Goal: Task Accomplishment & Management: Manage account settings

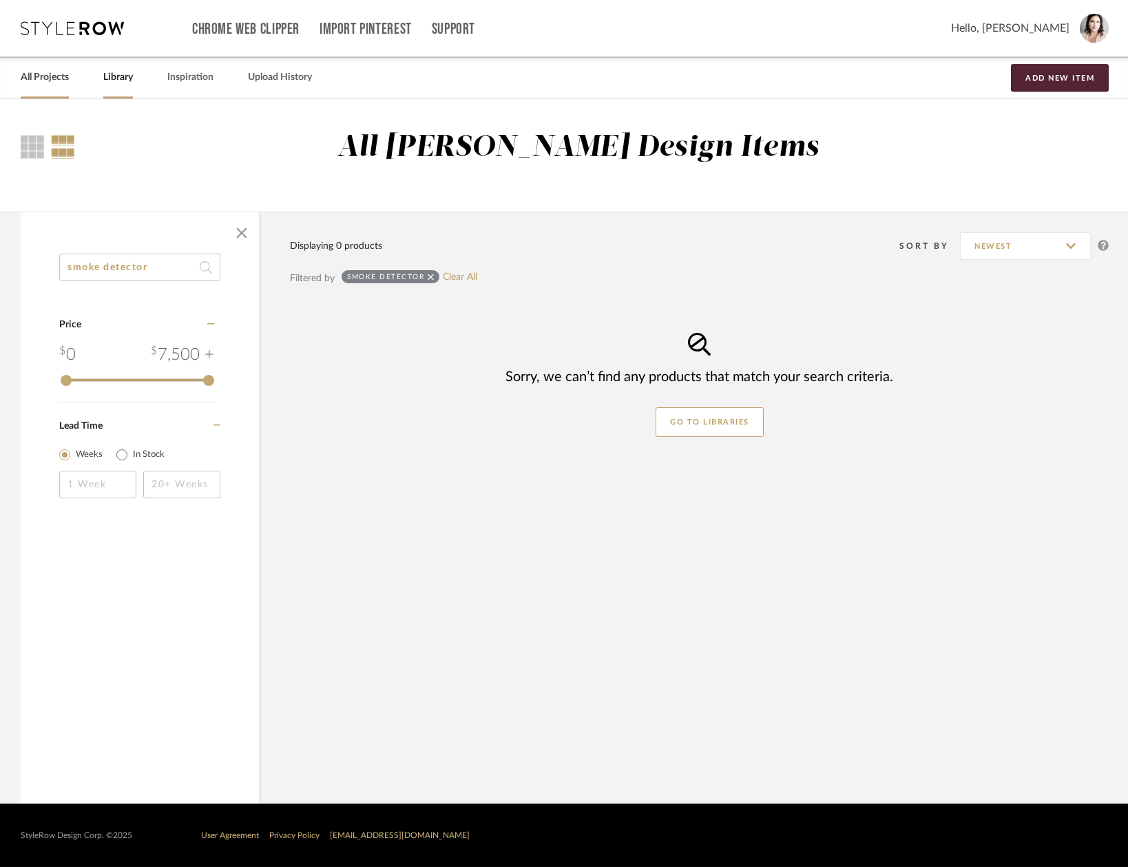
click at [69, 76] on link "All Projects" at bounding box center [45, 77] width 48 height 19
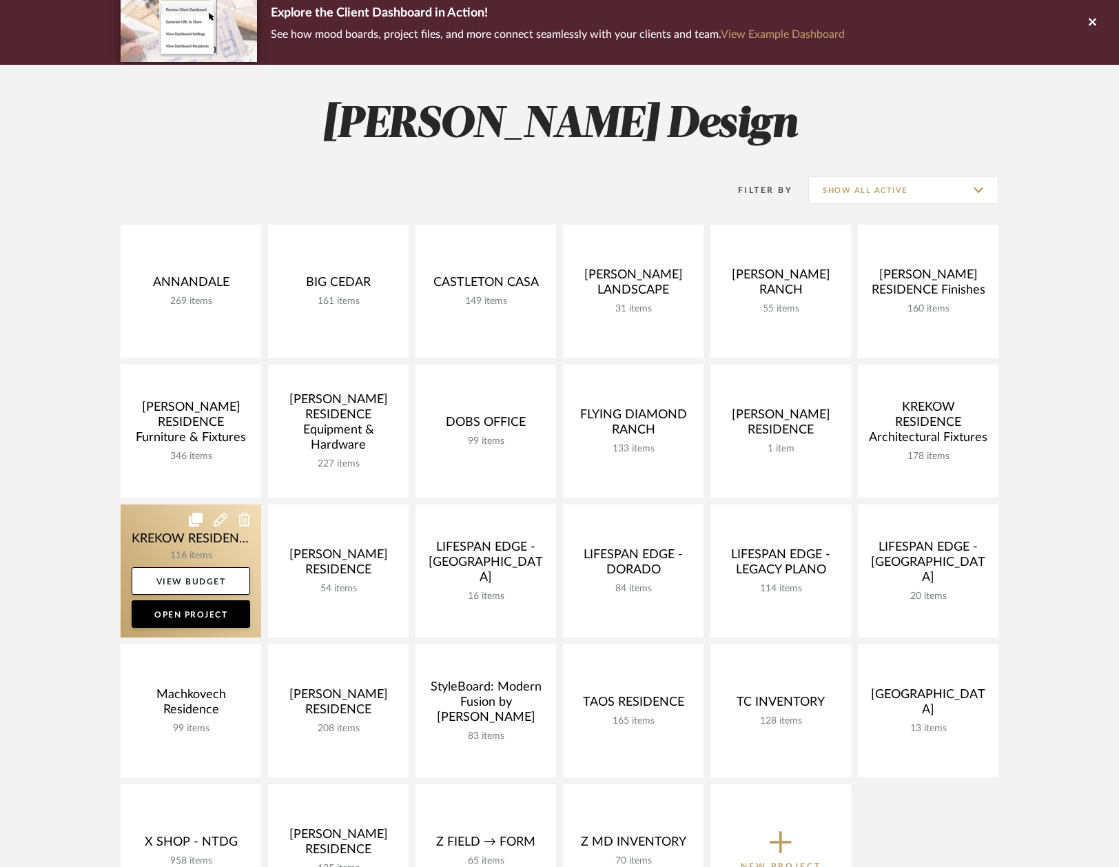
scroll to position [159, 0]
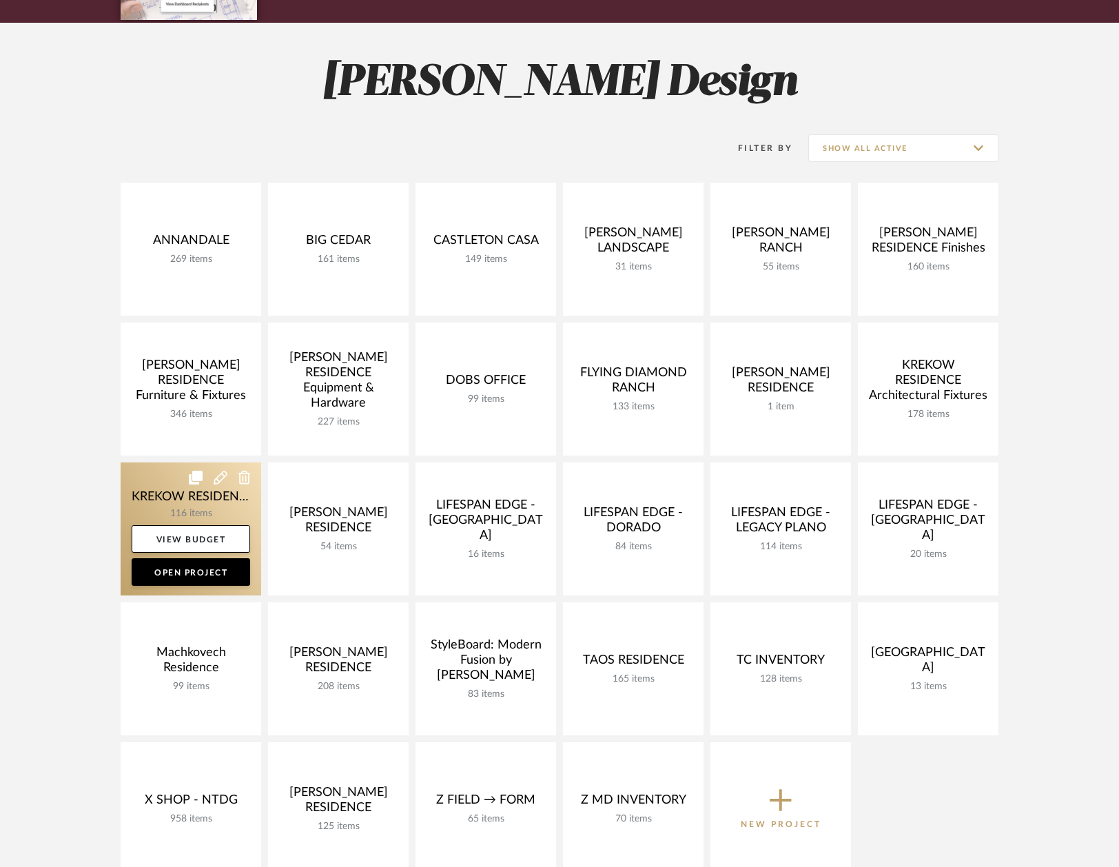
click at [149, 492] on link at bounding box center [191, 528] width 141 height 133
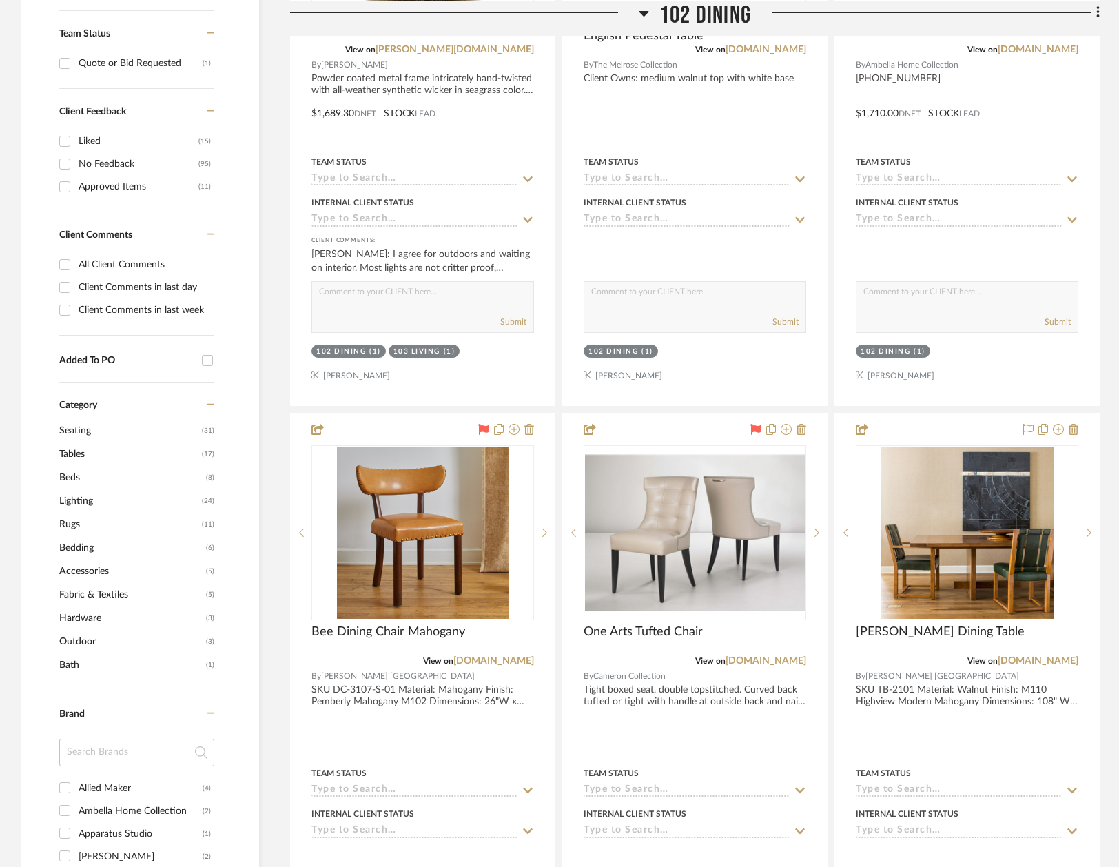
scroll to position [743, 0]
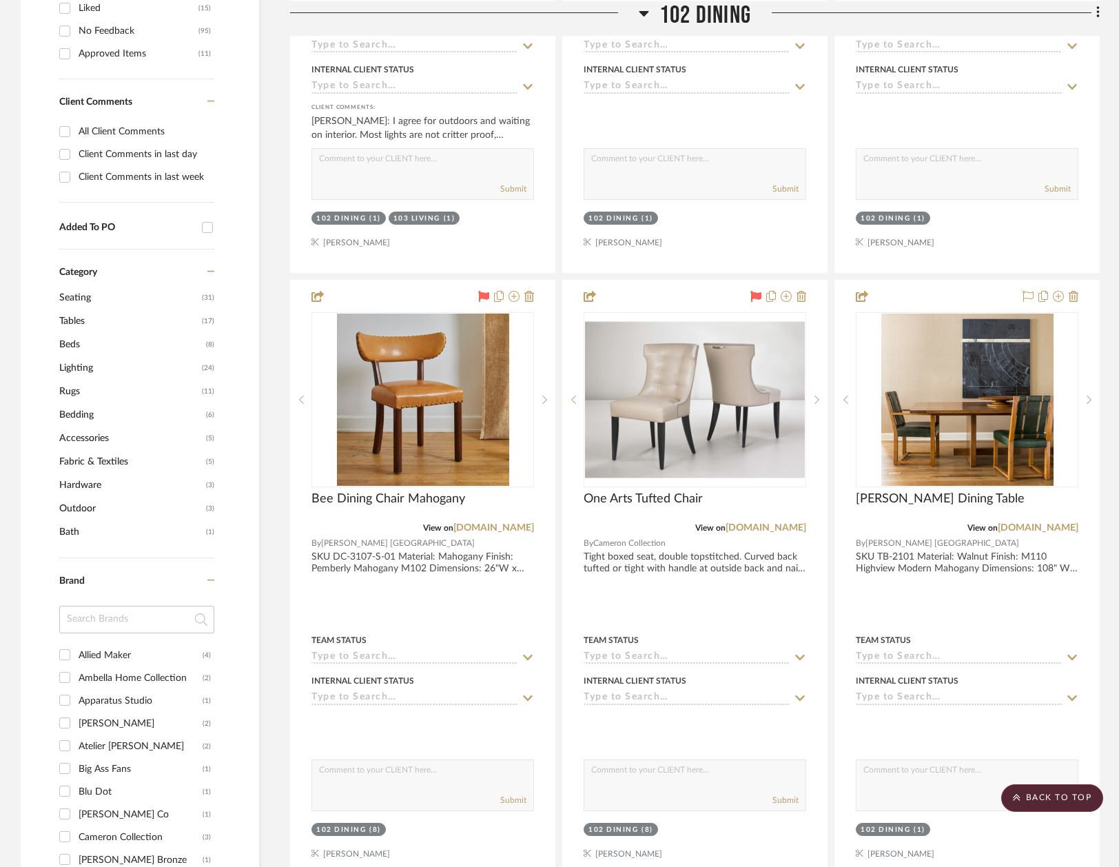
click at [110, 373] on span "Lighting" at bounding box center [128, 367] width 139 height 23
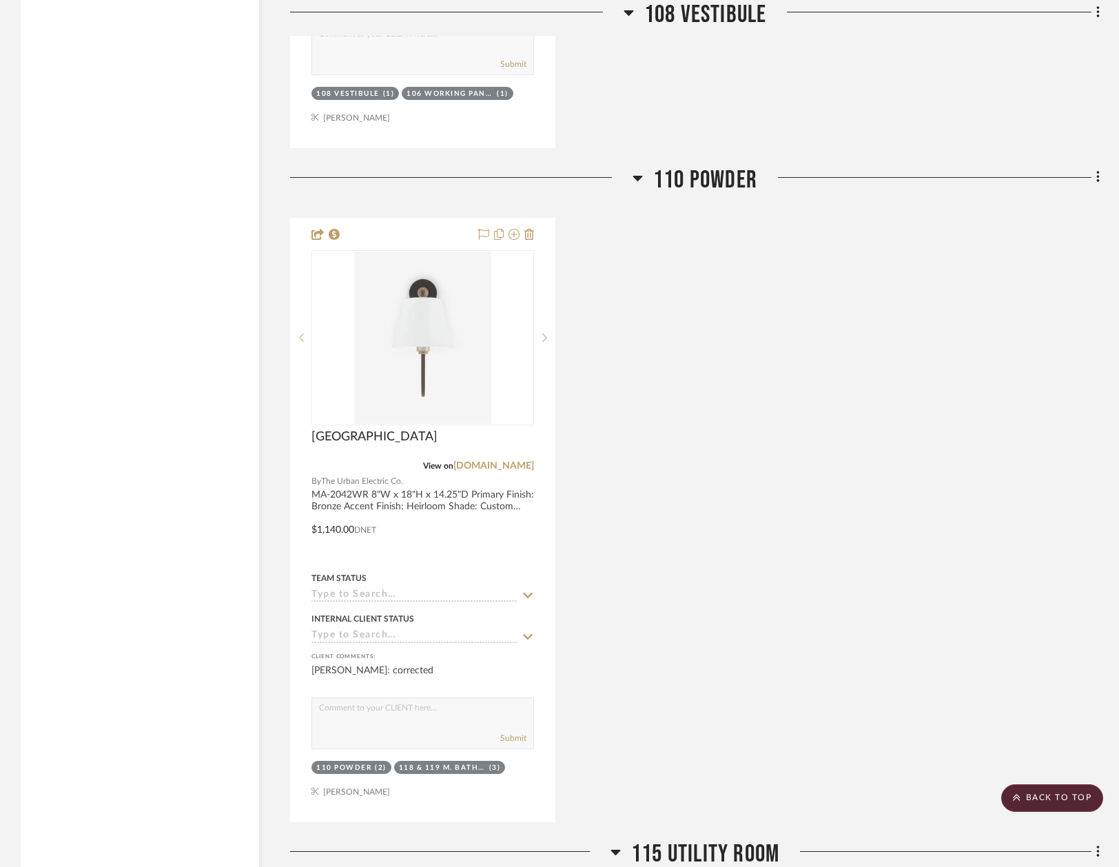
scroll to position [4914, 0]
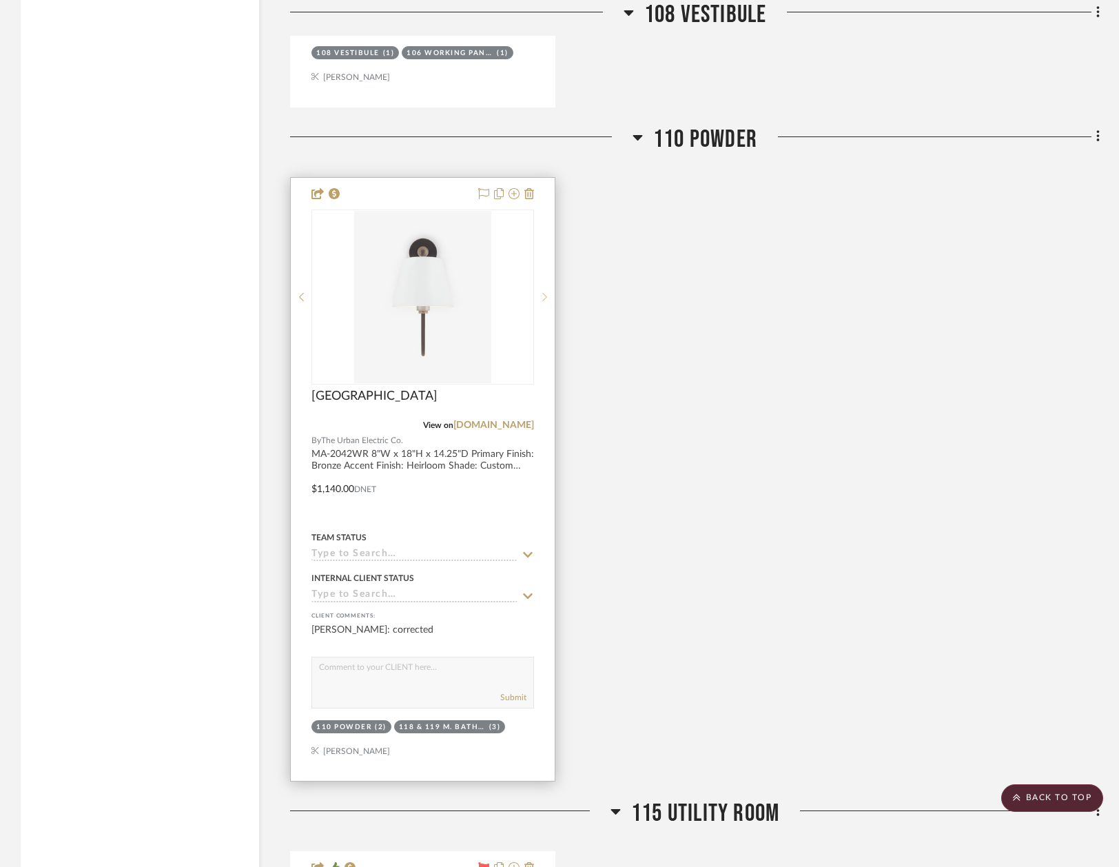
click at [545, 295] on icon at bounding box center [544, 297] width 5 height 10
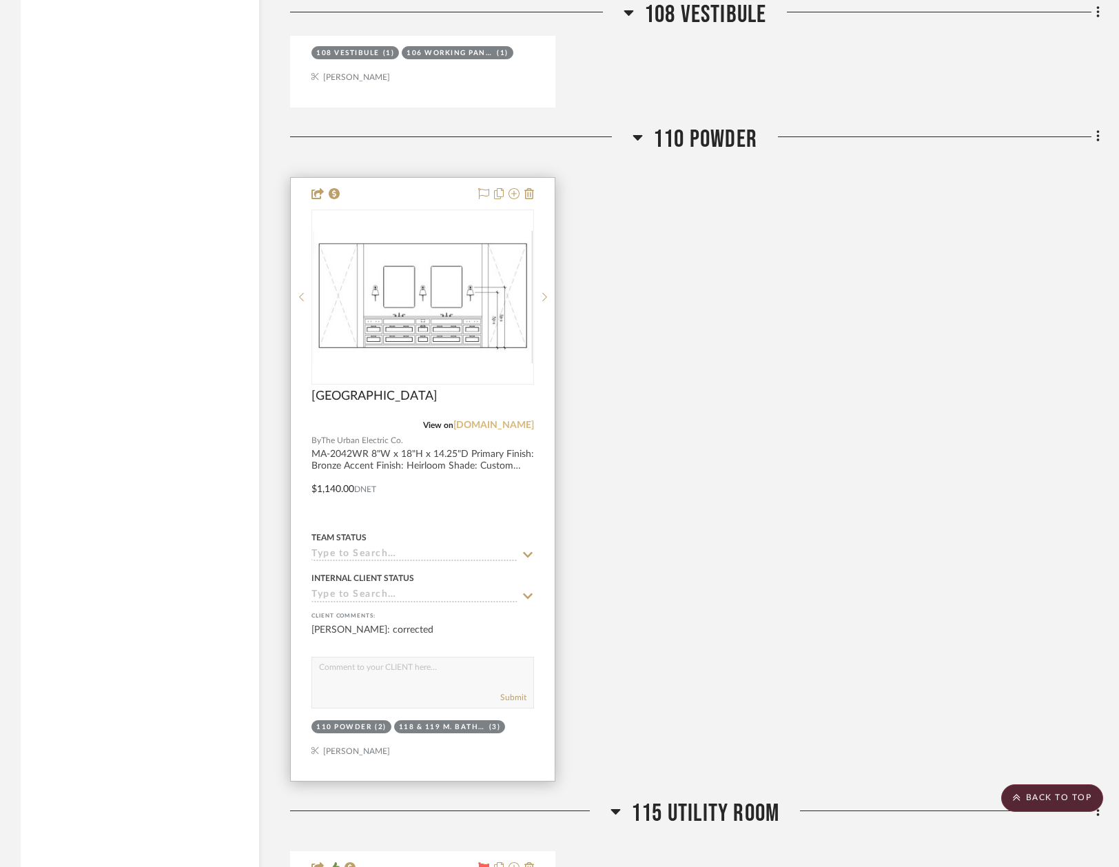
click at [509, 420] on link "[DOMAIN_NAME]" at bounding box center [493, 425] width 81 height 10
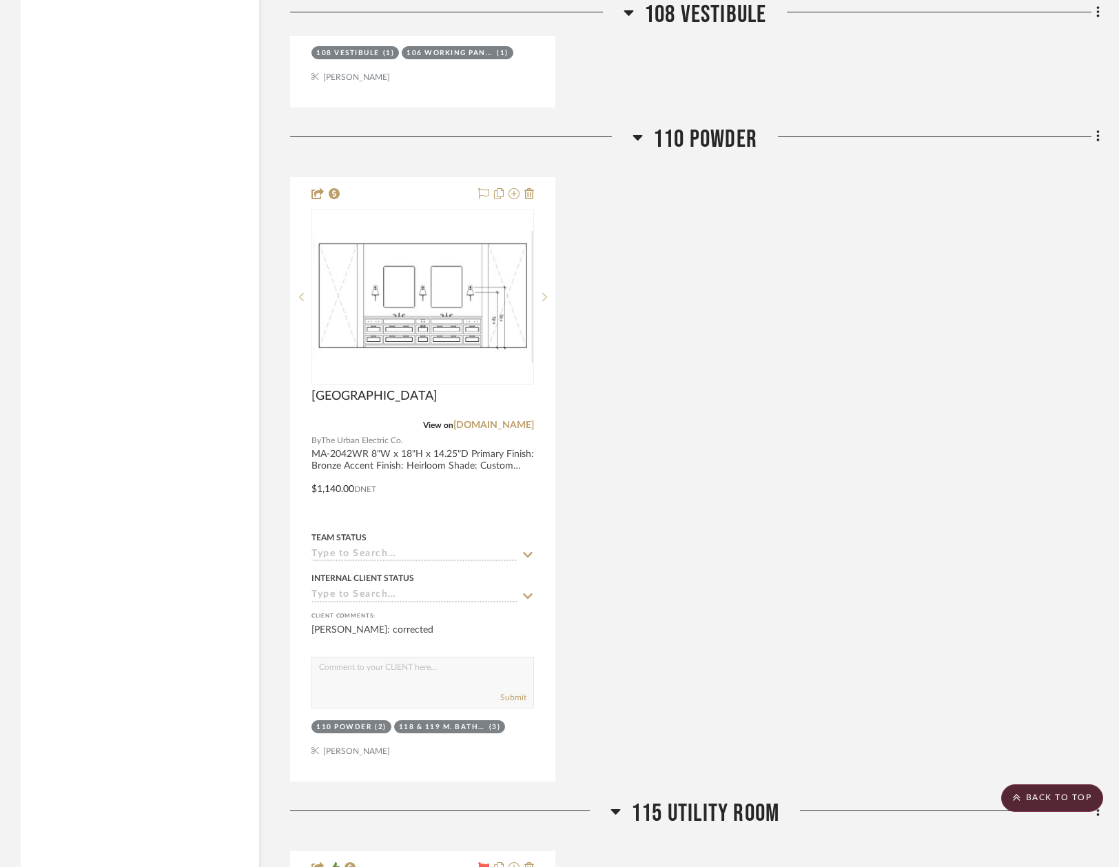
scroll to position [4729, 0]
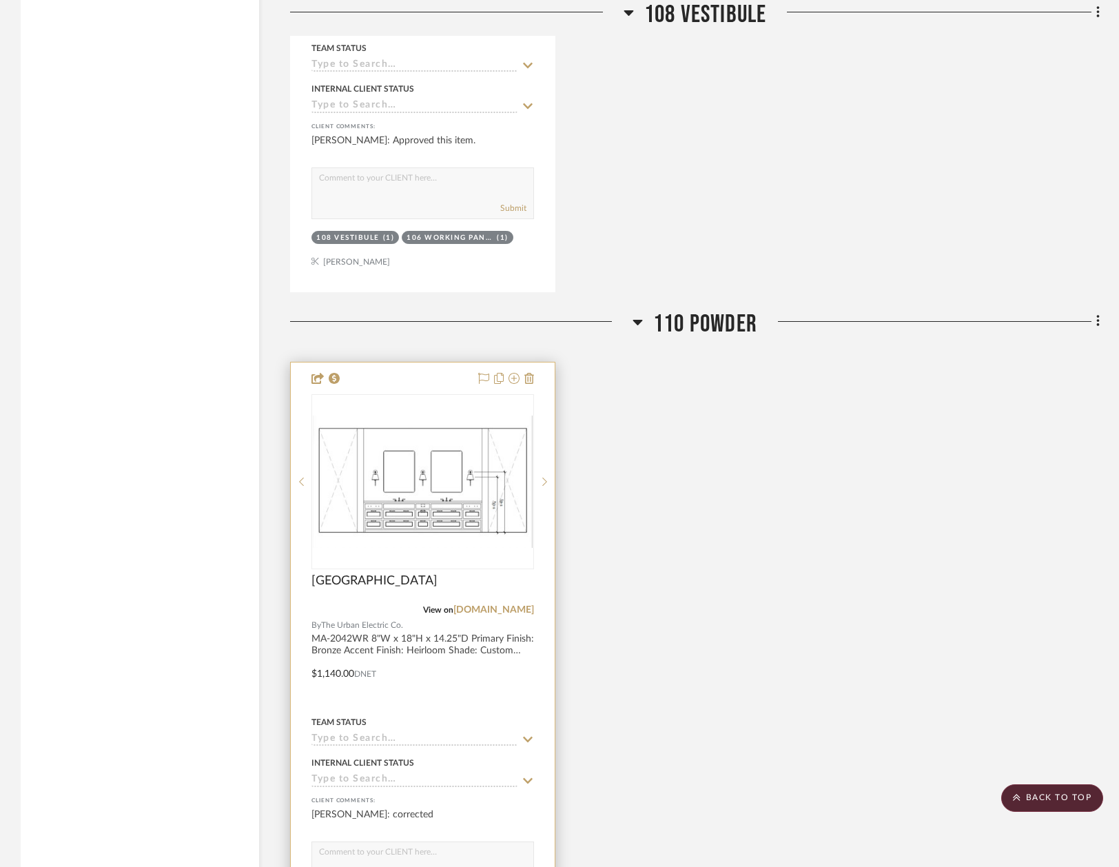
click at [475, 473] on img "2" at bounding box center [423, 481] width 220 height 132
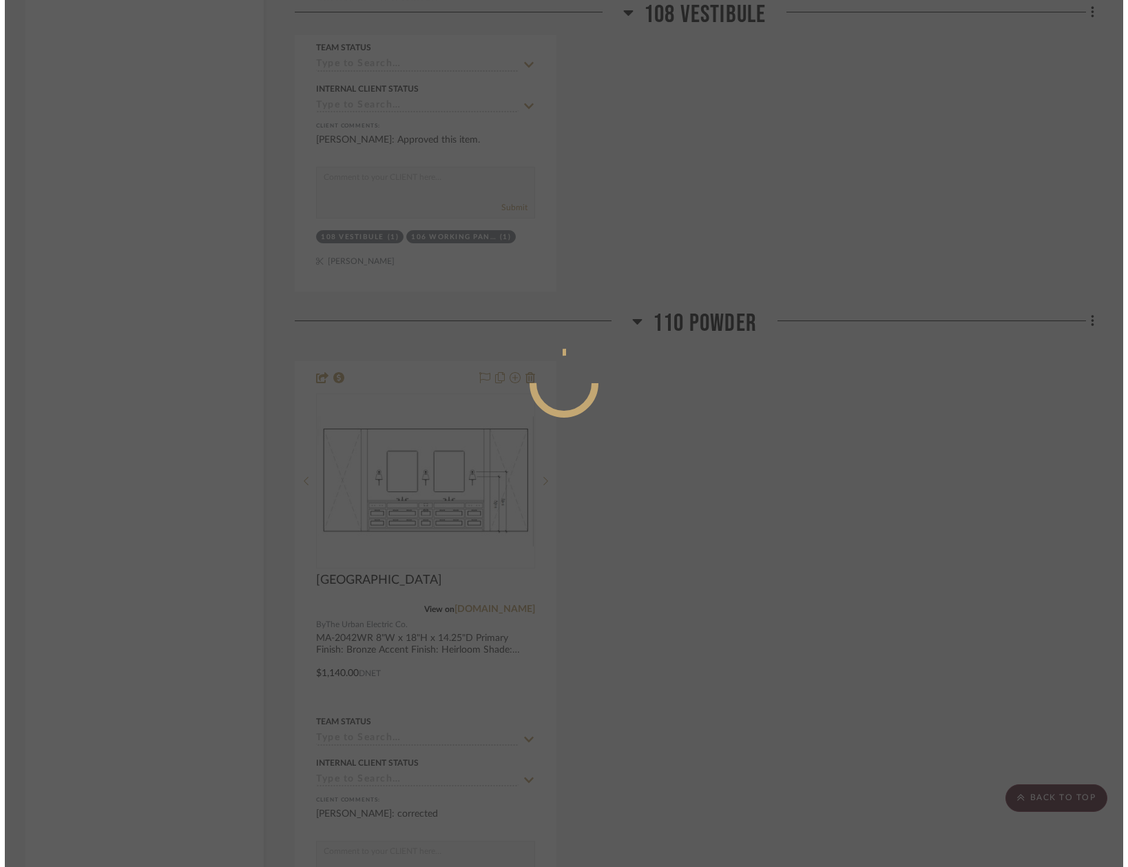
scroll to position [0, 0]
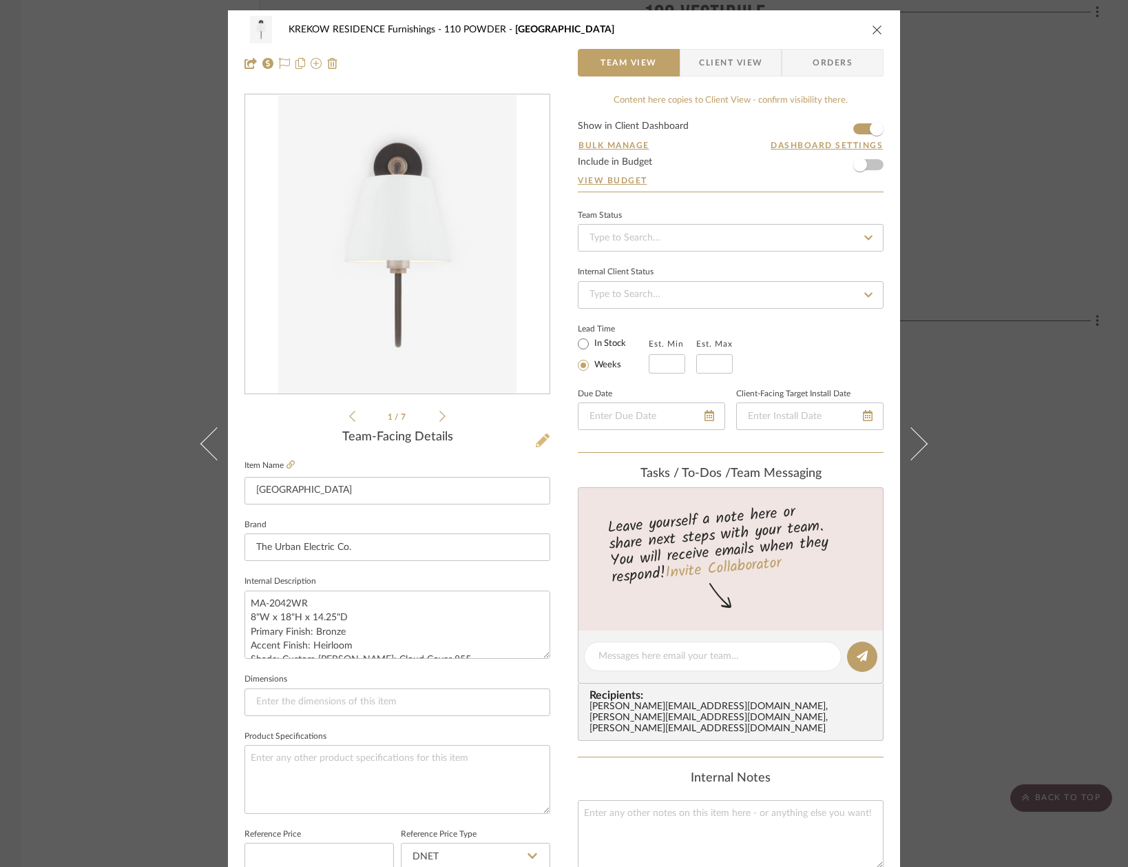
click at [536, 442] on icon at bounding box center [543, 440] width 14 height 14
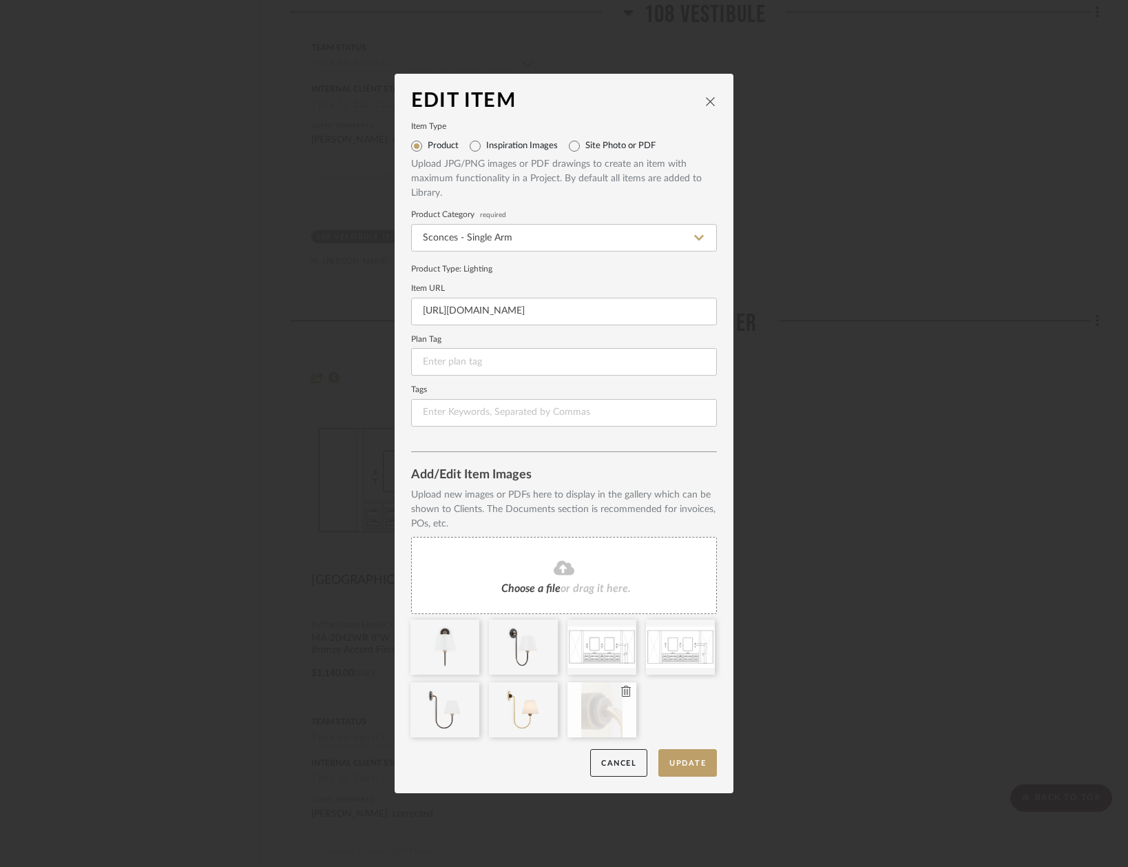
click at [623, 690] on icon at bounding box center [626, 690] width 10 height 11
click at [547, 687] on icon at bounding box center [548, 690] width 10 height 11
click at [621, 629] on icon at bounding box center [626, 628] width 10 height 11
click at [621, 628] on icon at bounding box center [626, 628] width 10 height 11
click at [464, 690] on icon at bounding box center [469, 690] width 10 height 11
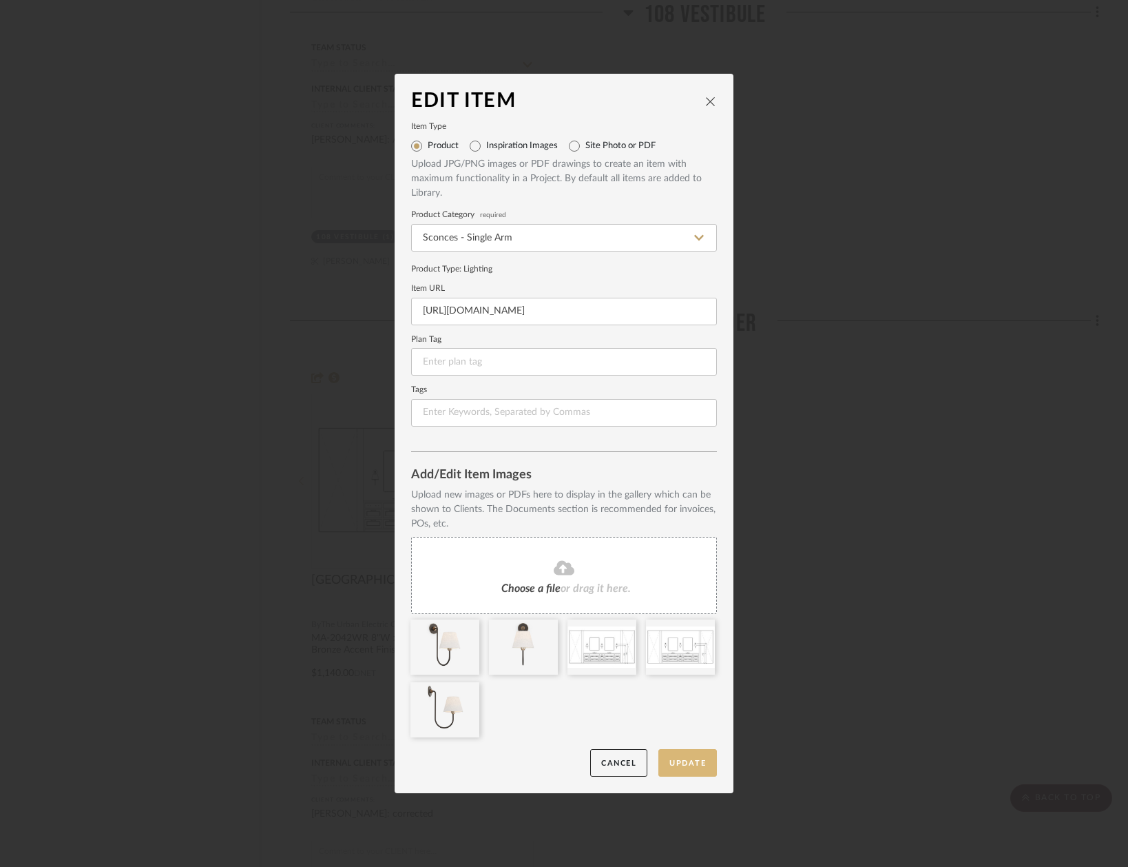
click at [679, 762] on button "Update" at bounding box center [688, 763] width 59 height 28
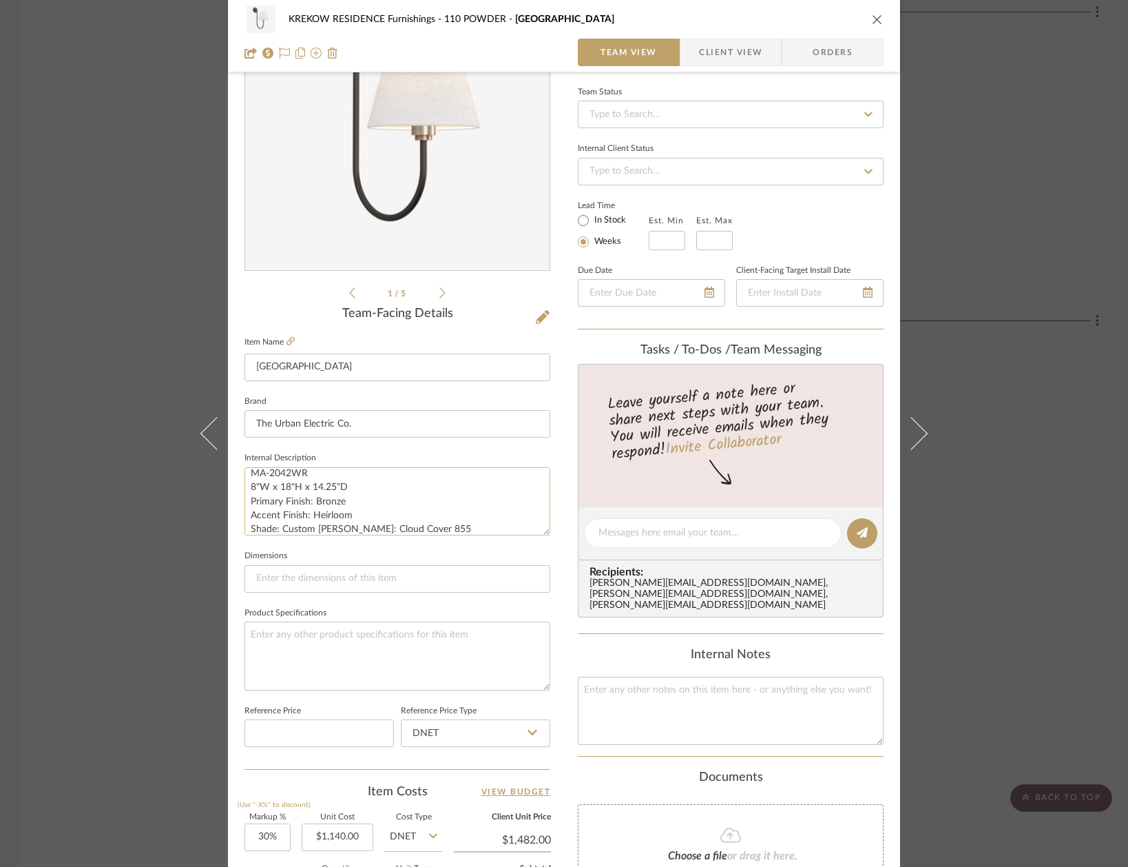
scroll to position [14, 0]
click at [470, 522] on textarea "MA-2042WR 8"W x 18"H x 14.25"D Primary Finish: Bronze Accent Finish: Heirloom S…" at bounding box center [398, 501] width 306 height 68
type textarea "MA-2042WR 8"W x 18"H x 14.25"D Primary Finish: Bronze Accent Finish: Heirloom S…"
click at [477, 549] on fieldset "Dimensions" at bounding box center [398, 569] width 306 height 46
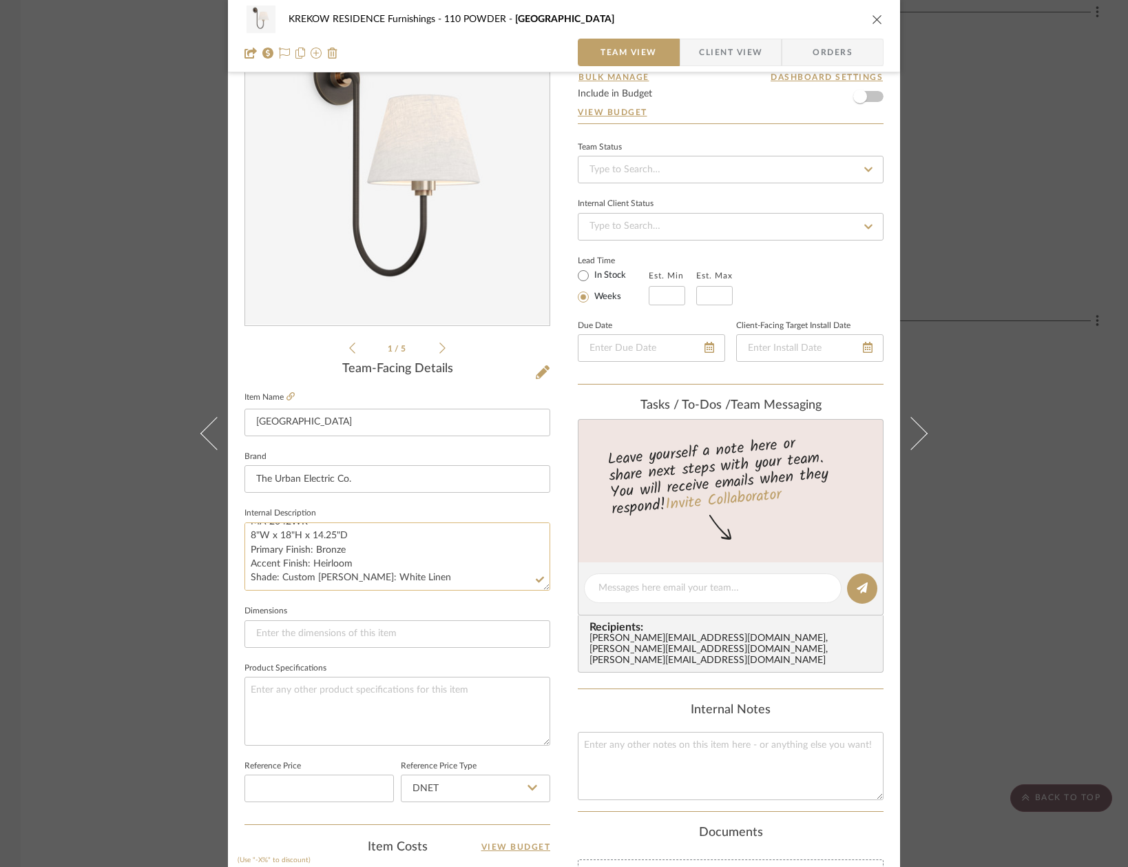
scroll to position [68, 0]
click at [121, 320] on div "KREKOW RESIDENCE Furnishings 110 POWDER Nyhavn Team View Client View Orders 1 /…" at bounding box center [564, 433] width 1128 height 867
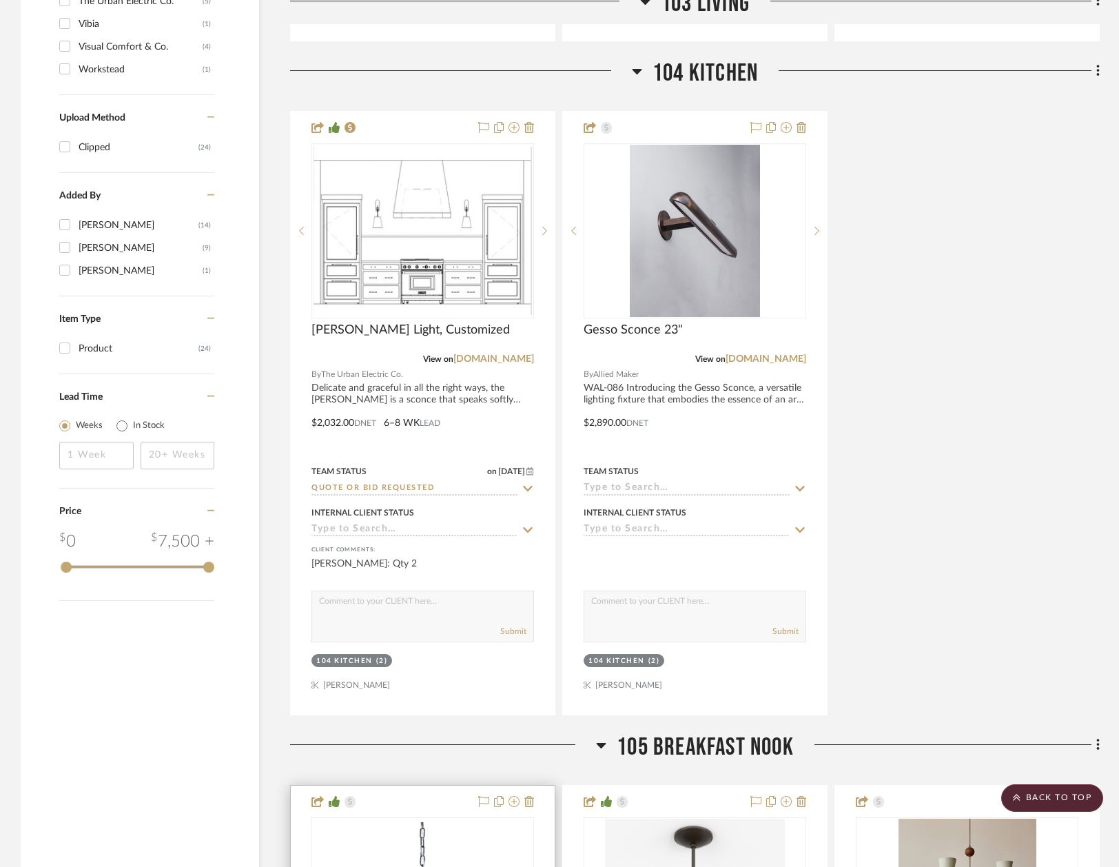
scroll to position [1558, 0]
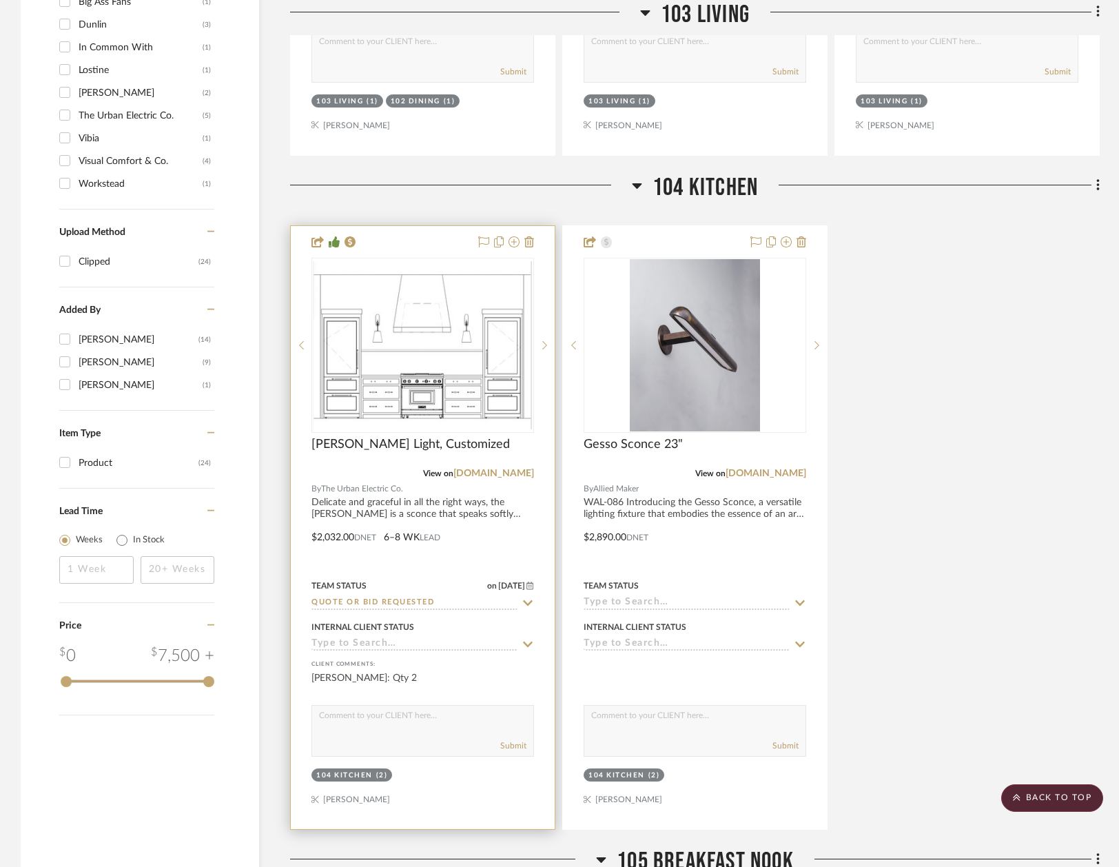
click at [474, 353] on img "0" at bounding box center [423, 344] width 220 height 167
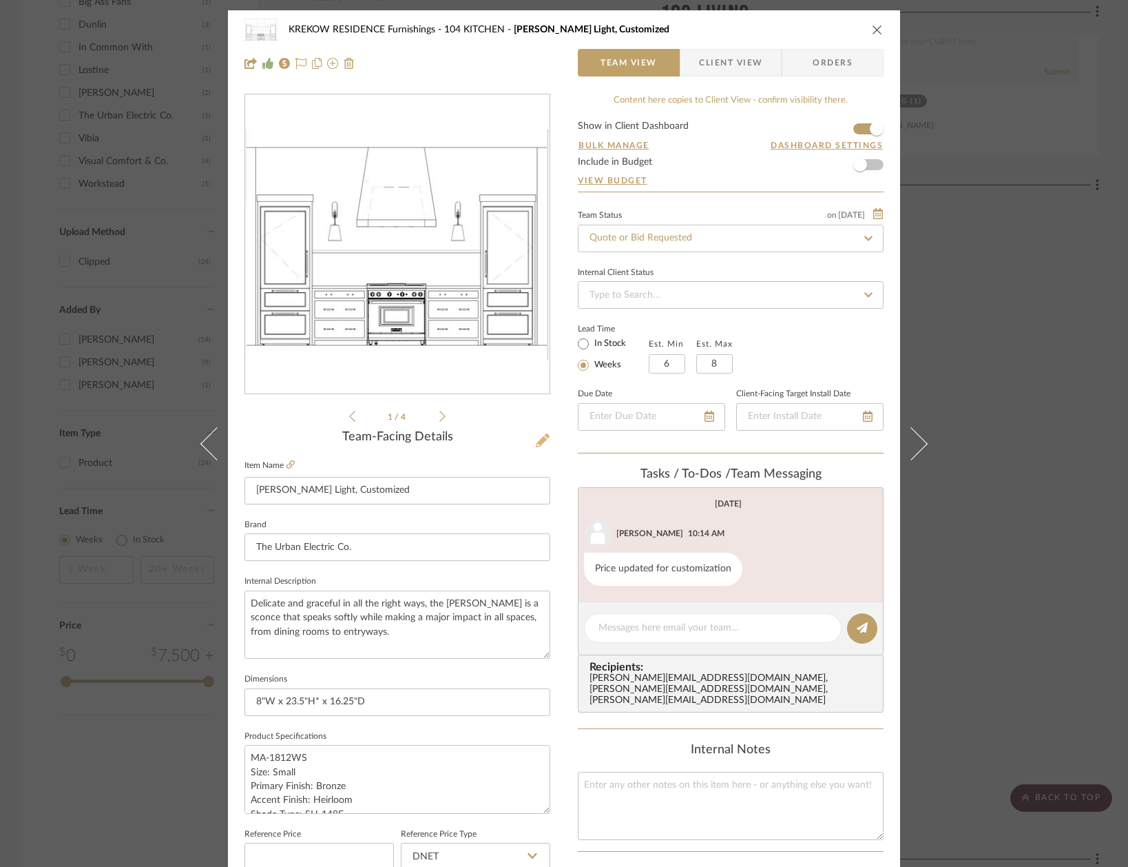
click at [537, 446] on icon at bounding box center [543, 440] width 14 height 14
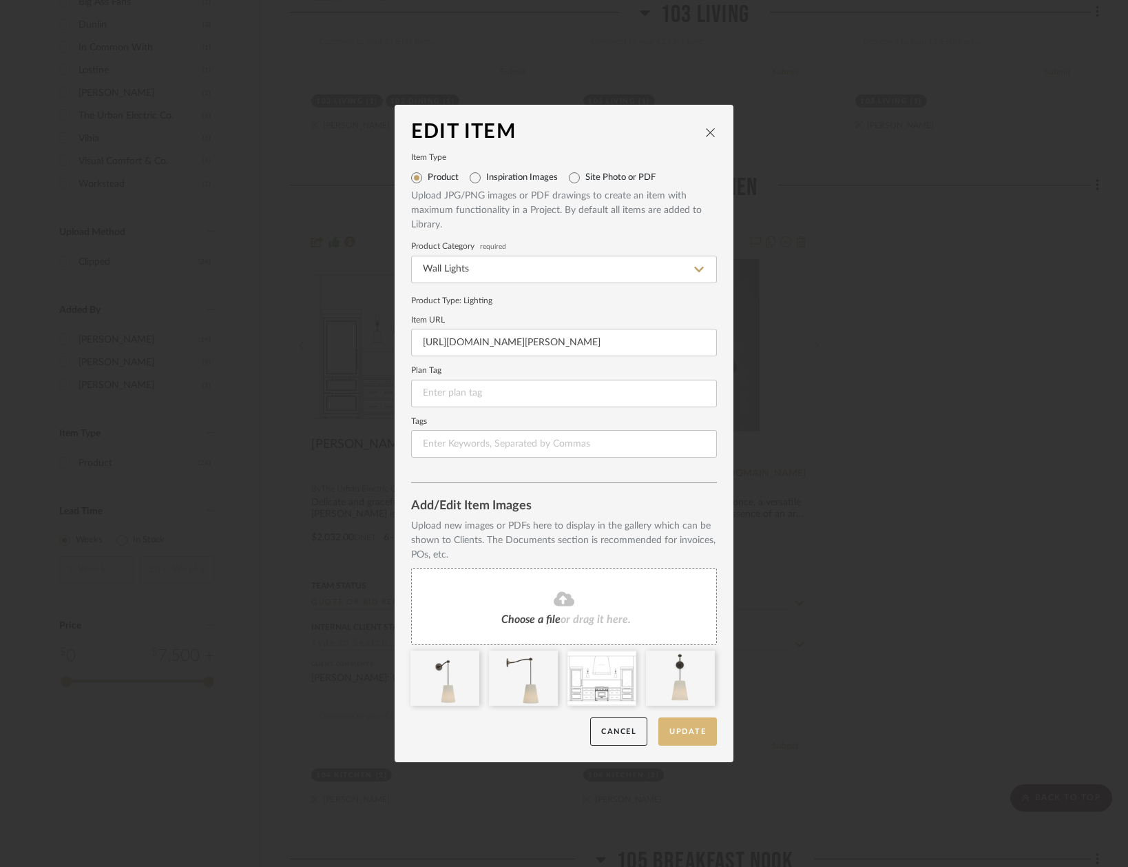
click at [671, 730] on button "Update" at bounding box center [688, 731] width 59 height 28
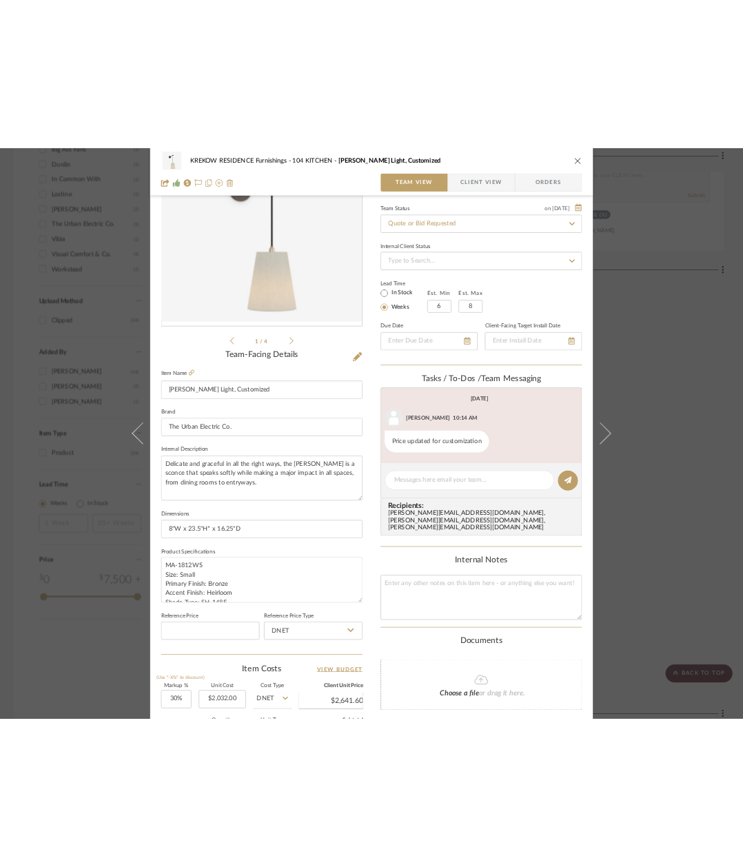
scroll to position [121, 0]
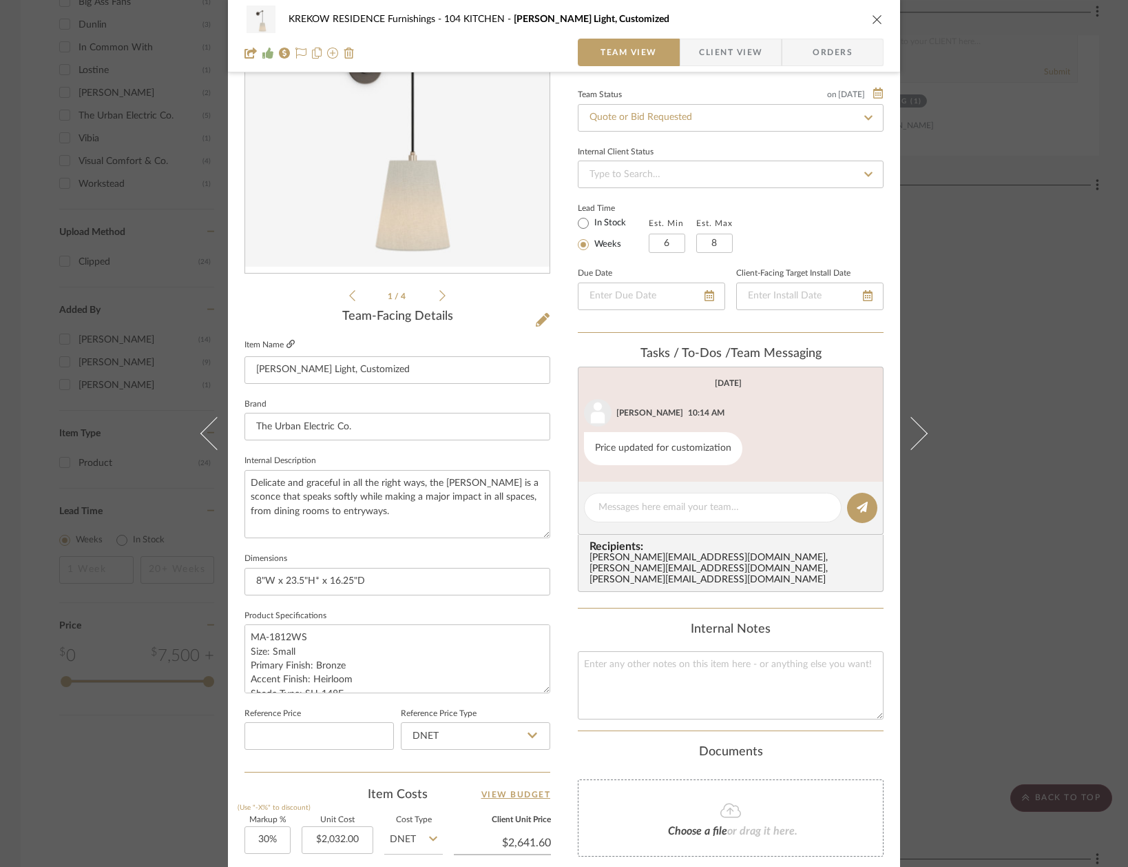
click at [288, 346] on icon at bounding box center [291, 344] width 8 height 8
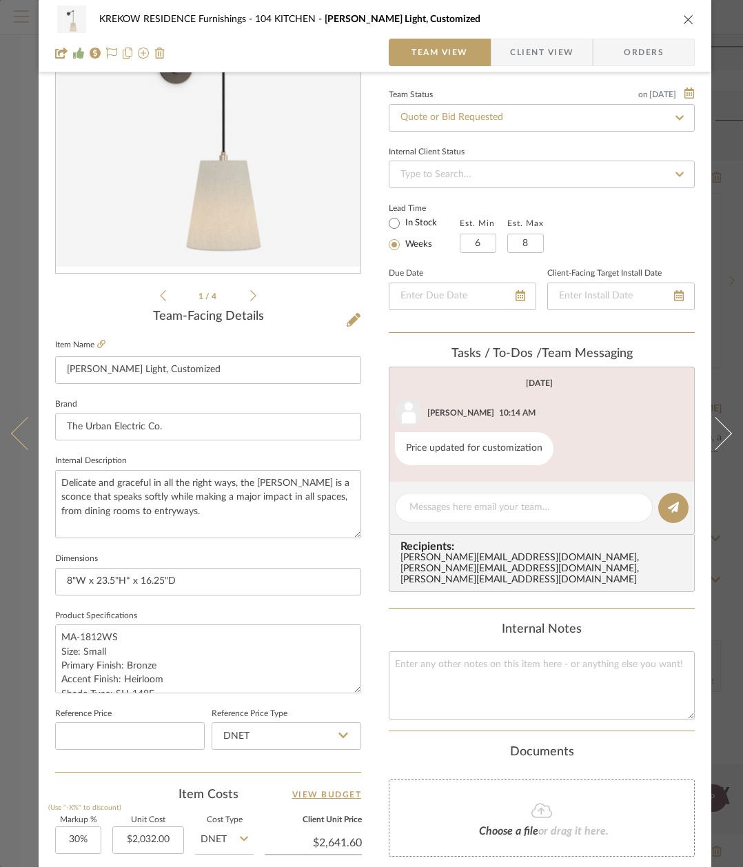
click at [26, 183] on button at bounding box center [19, 433] width 39 height 867
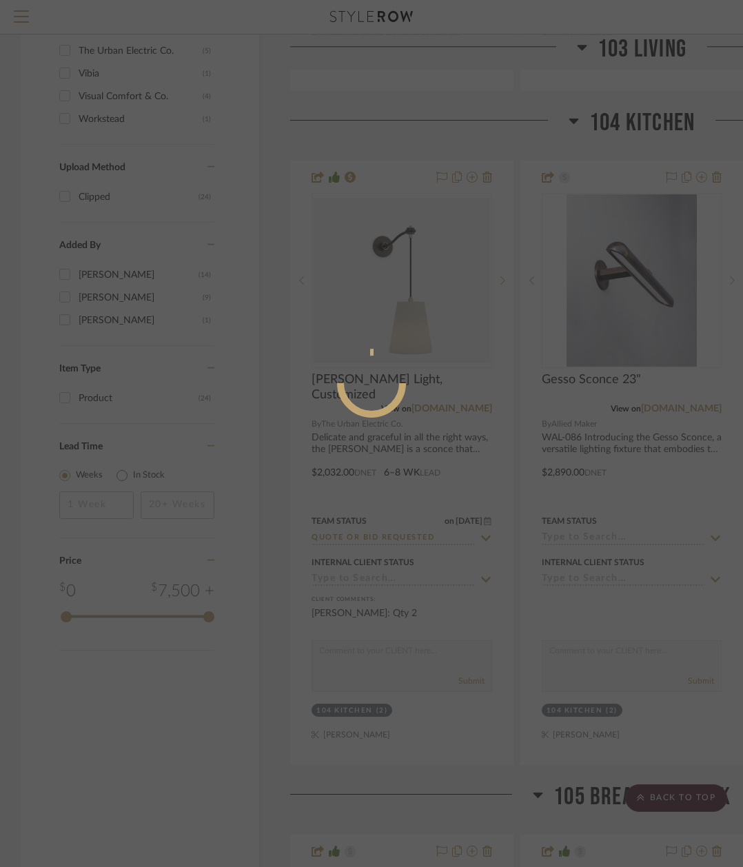
scroll to position [0, 0]
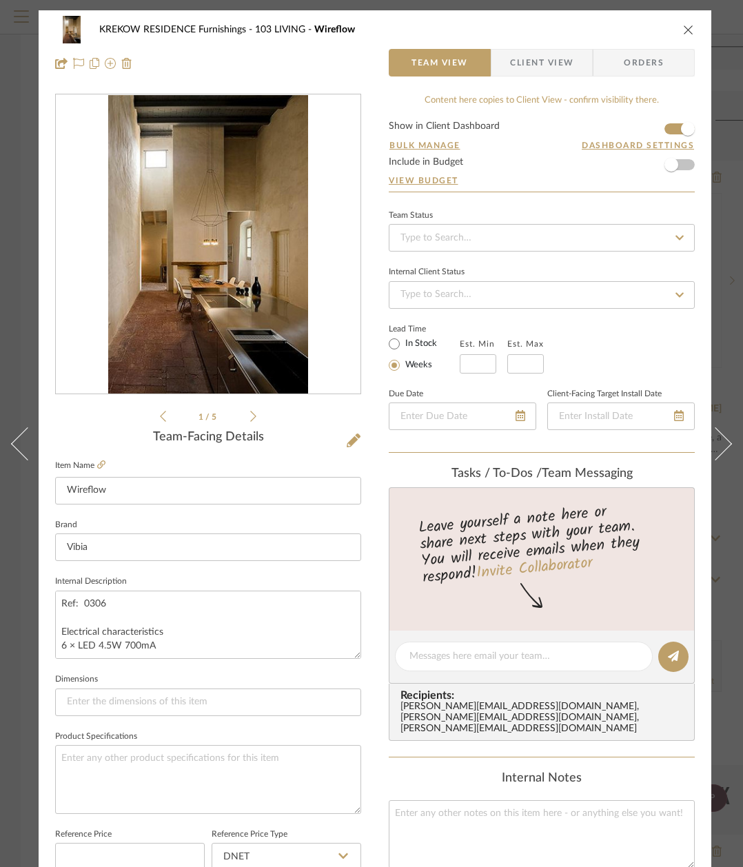
click at [684, 29] on icon "close" at bounding box center [688, 29] width 11 height 11
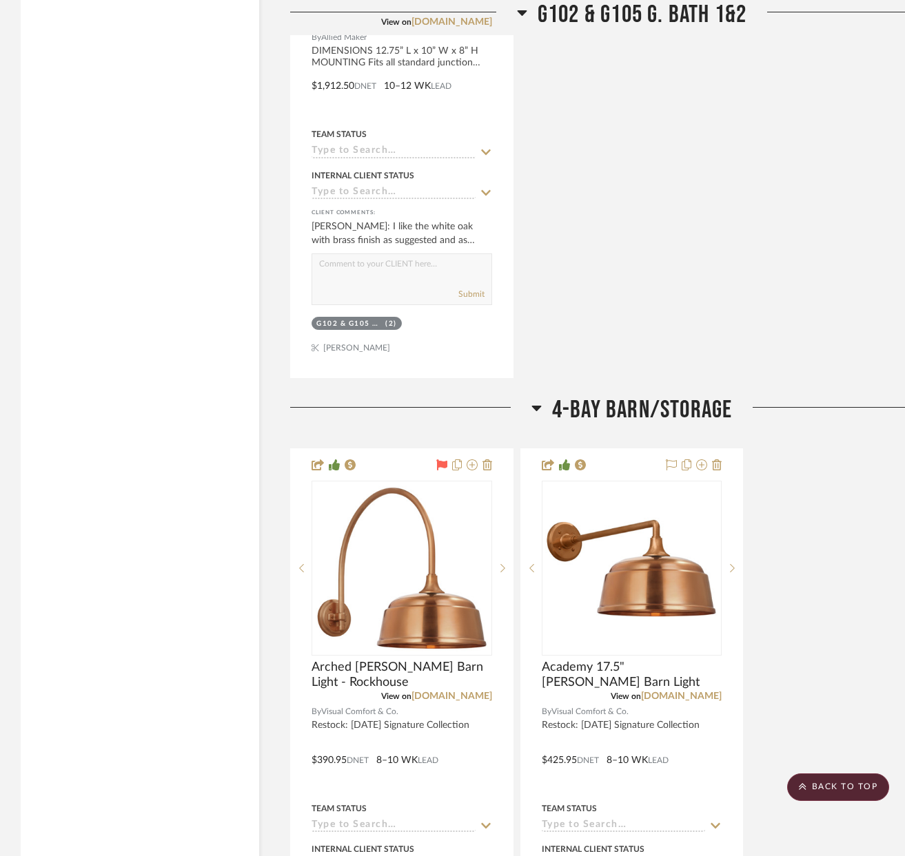
scroll to position [11571, 0]
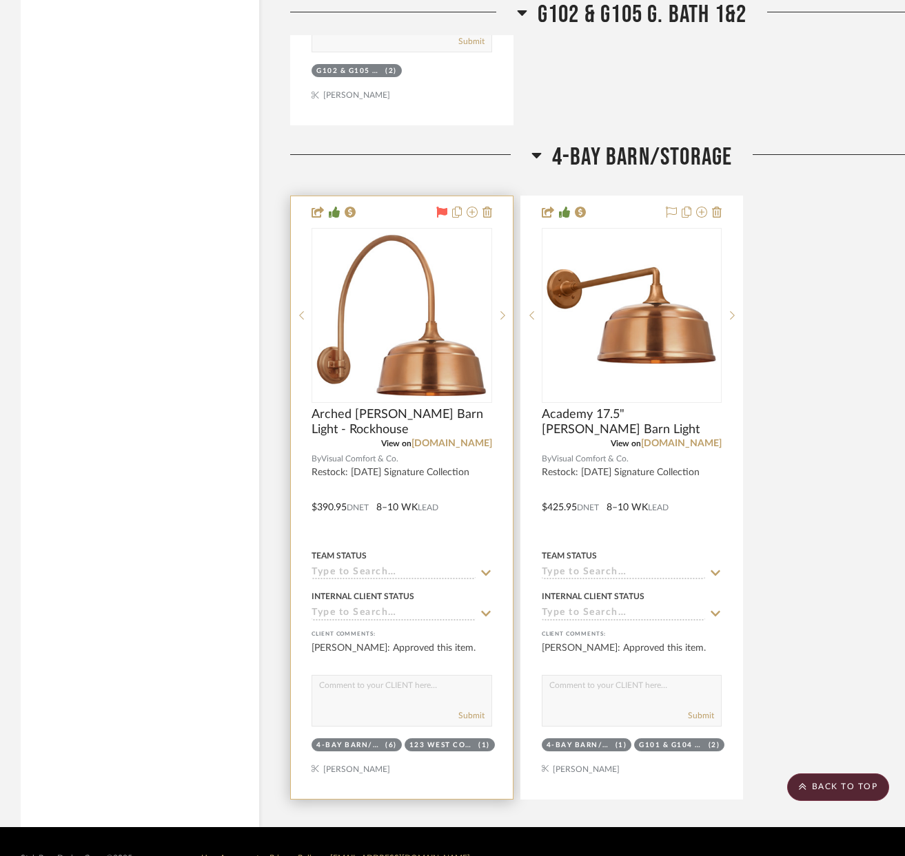
click at [435, 362] on img "0" at bounding box center [402, 315] width 172 height 172
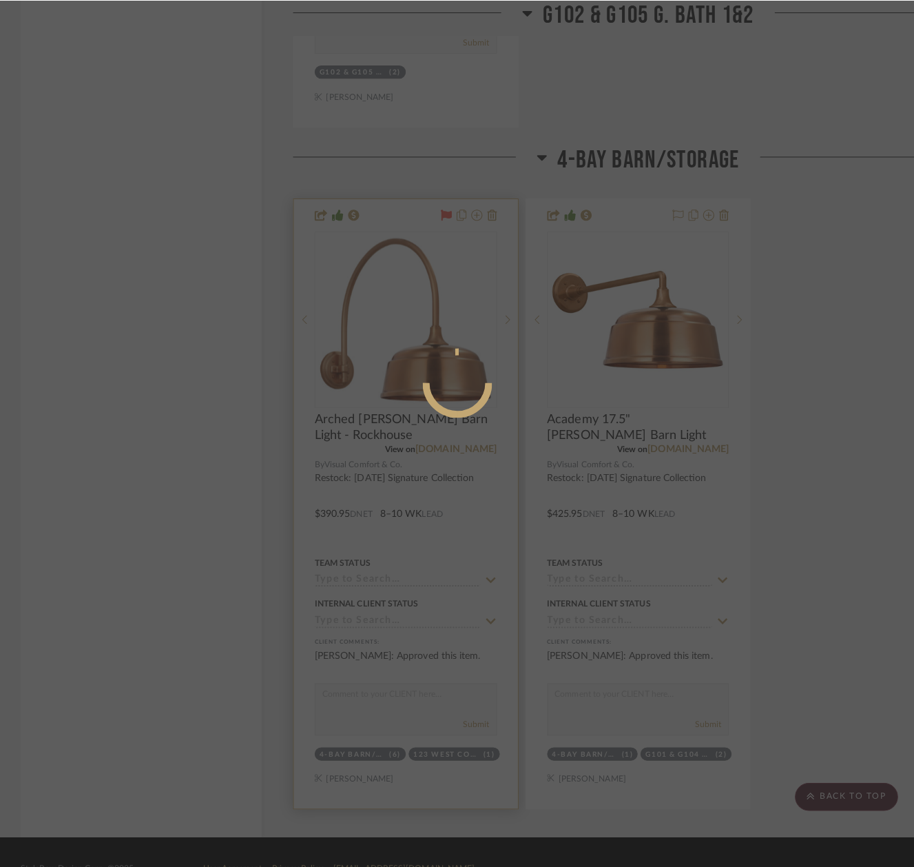
scroll to position [0, 0]
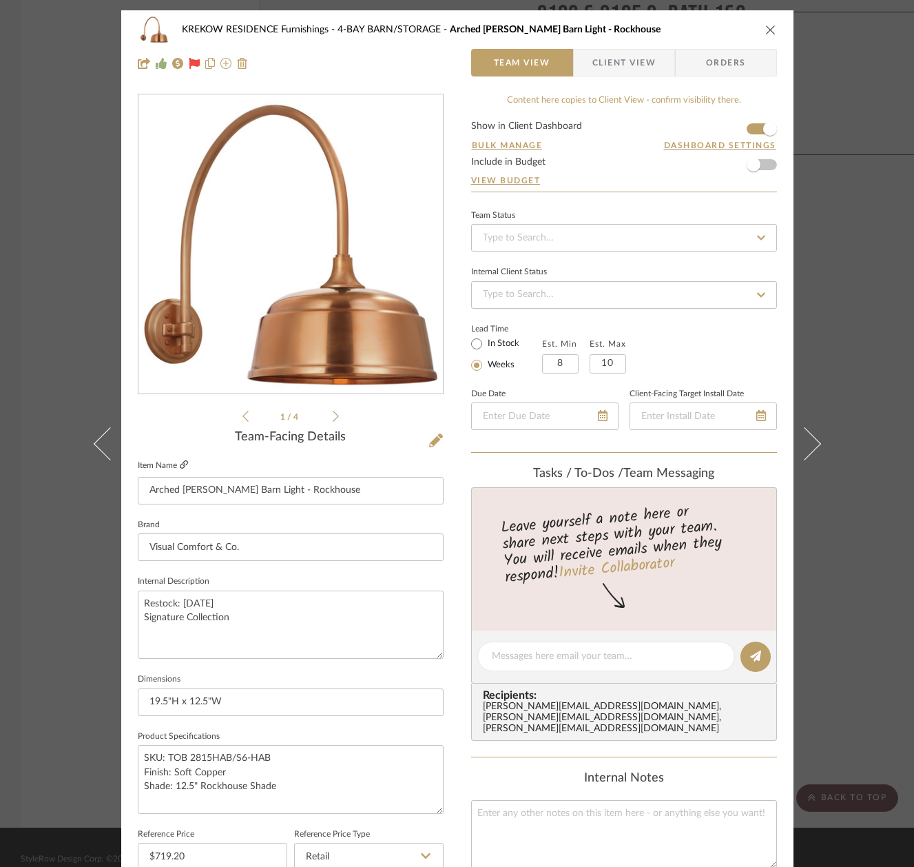
click at [181, 465] on icon at bounding box center [184, 464] width 8 height 8
click at [181, 463] on icon at bounding box center [184, 464] width 8 height 8
click at [216, 489] on input "Arched [PERSON_NAME] Barn Light - Rockhouse" at bounding box center [291, 491] width 306 height 28
